Goal: Find specific page/section

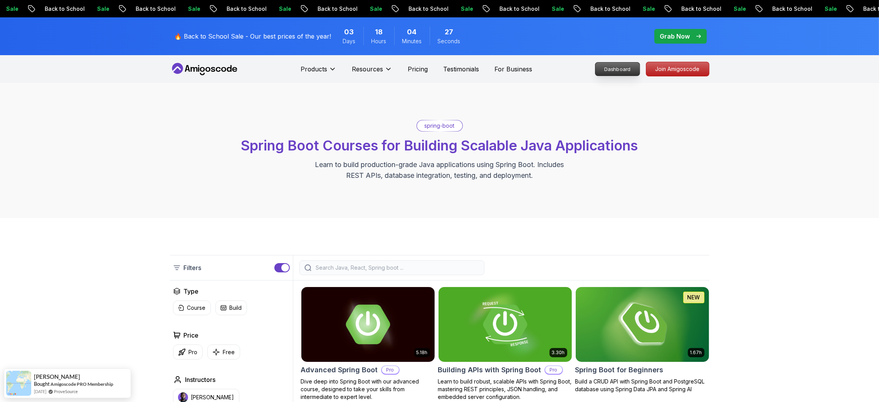
click at [626, 68] on p "Dashboard" at bounding box center [617, 68] width 44 height 13
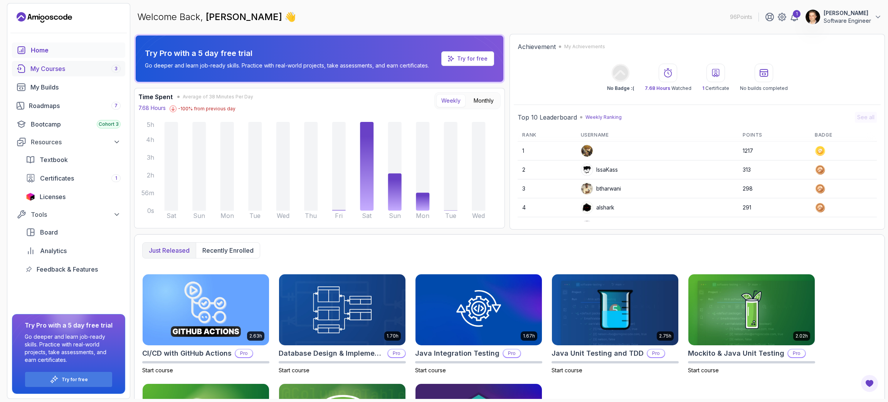
click at [50, 68] on div "My Courses 3" at bounding box center [75, 68] width 90 height 9
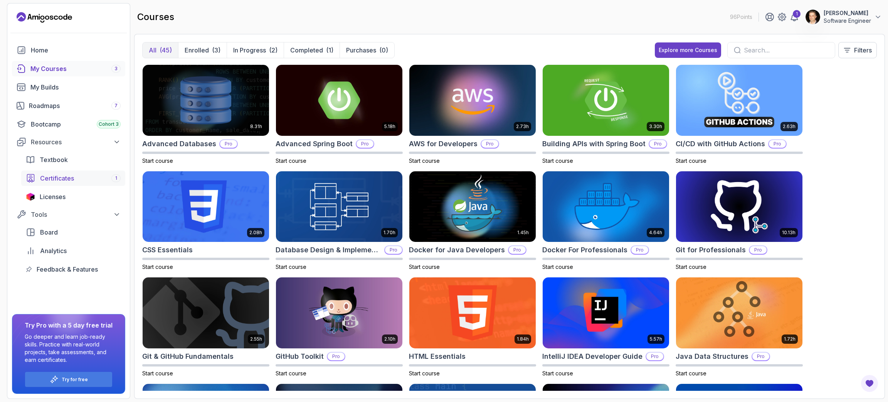
click at [62, 180] on span "Certificates" at bounding box center [57, 177] width 34 height 9
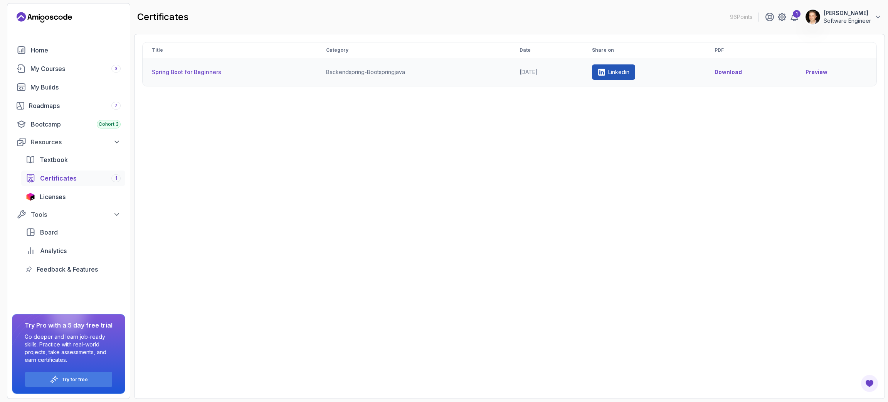
click at [827, 71] on link "Preview" at bounding box center [836, 72] width 62 height 8
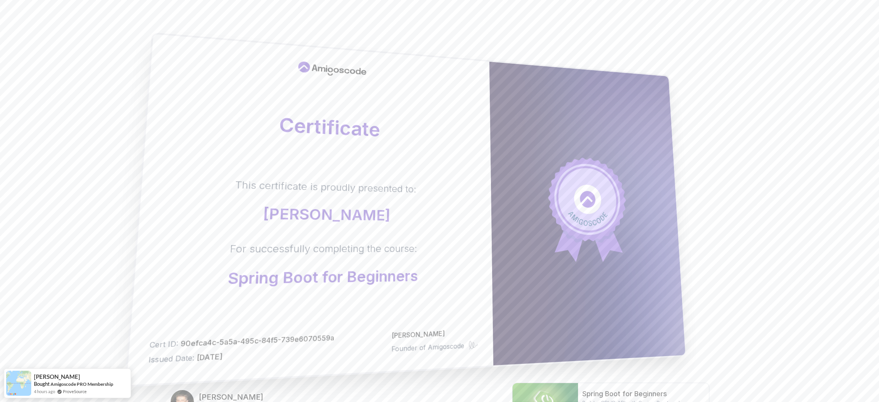
click at [555, 135] on body "Certificate This certificate is proudly presented to: Cristiano Borges de Olive…" at bounding box center [439, 244] width 879 height 488
